Goal: Check status: Check status

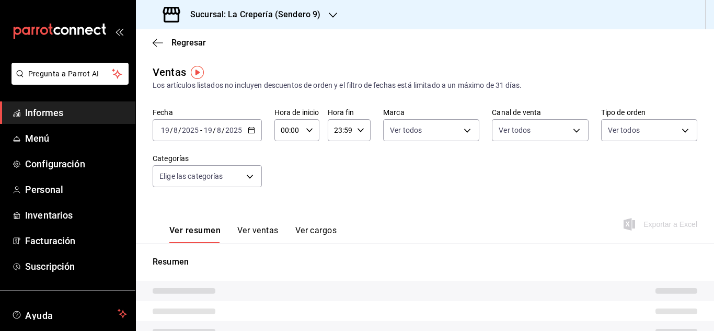
type input "15:59"
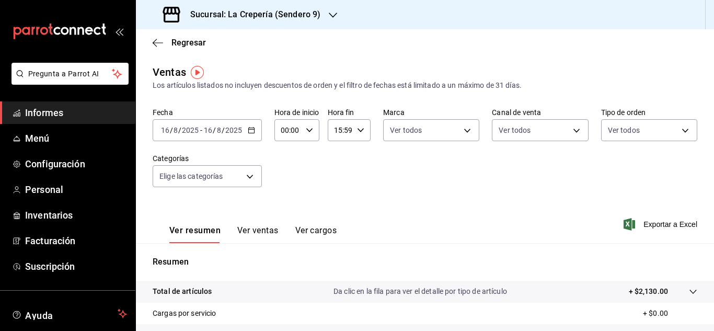
click at [250, 228] on font "Ver ventas" at bounding box center [257, 230] width 41 height 10
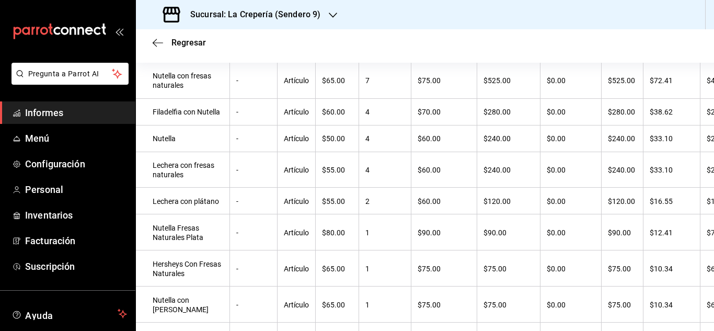
scroll to position [68, 0]
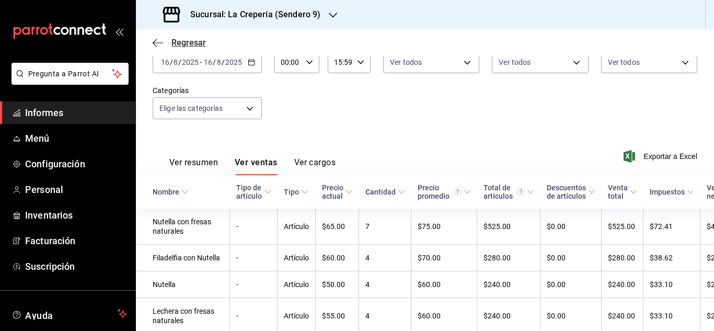
click at [160, 43] on icon "button" at bounding box center [158, 42] width 10 height 1
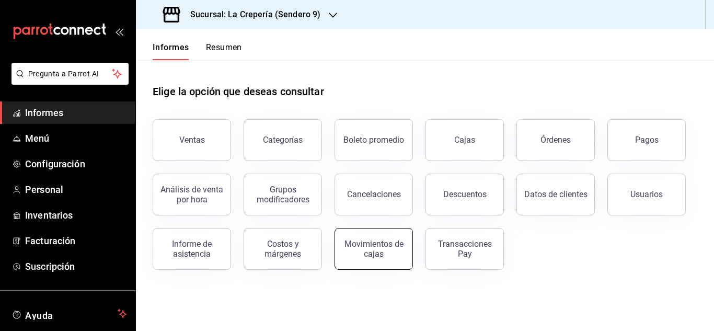
click at [367, 247] on font "Movimientos de cajas" at bounding box center [373, 249] width 59 height 20
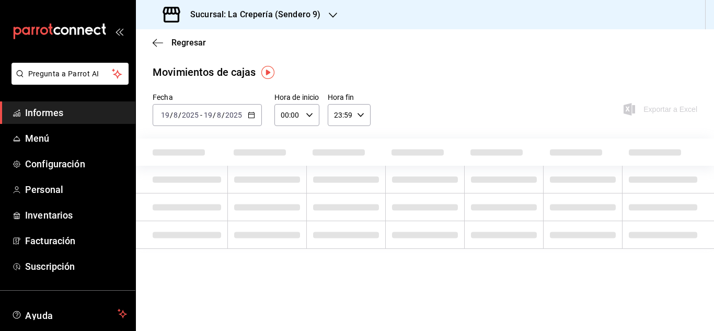
click at [248, 119] on div "[DATE] [DATE] - [DATE] [DATE]" at bounding box center [207, 115] width 109 height 22
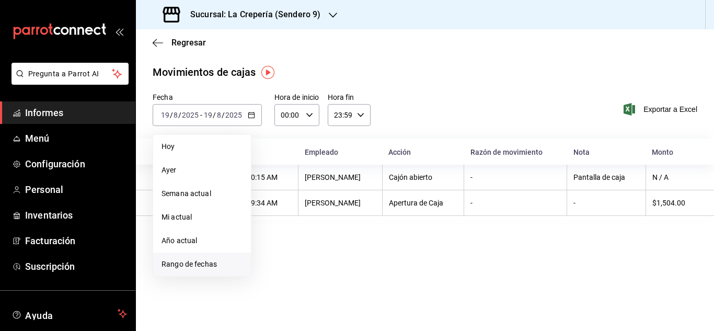
click at [190, 265] on font "Rango de fechas" at bounding box center [189, 264] width 55 height 8
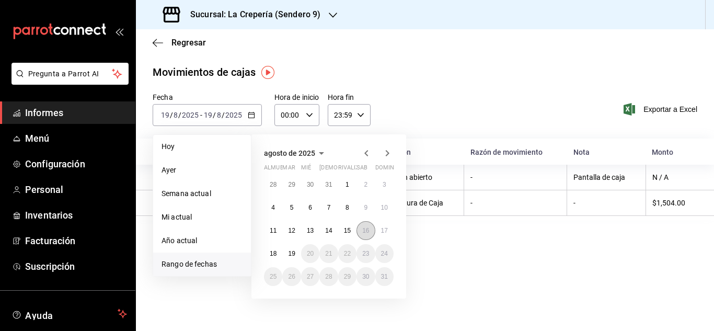
click at [362, 232] on font "16" at bounding box center [365, 230] width 7 height 7
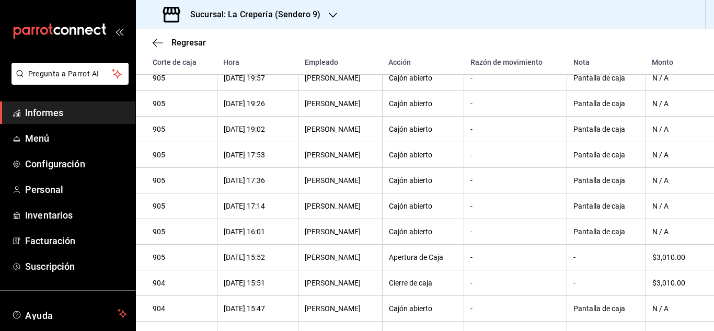
scroll to position [328, 0]
